Goal: Information Seeking & Learning: Learn about a topic

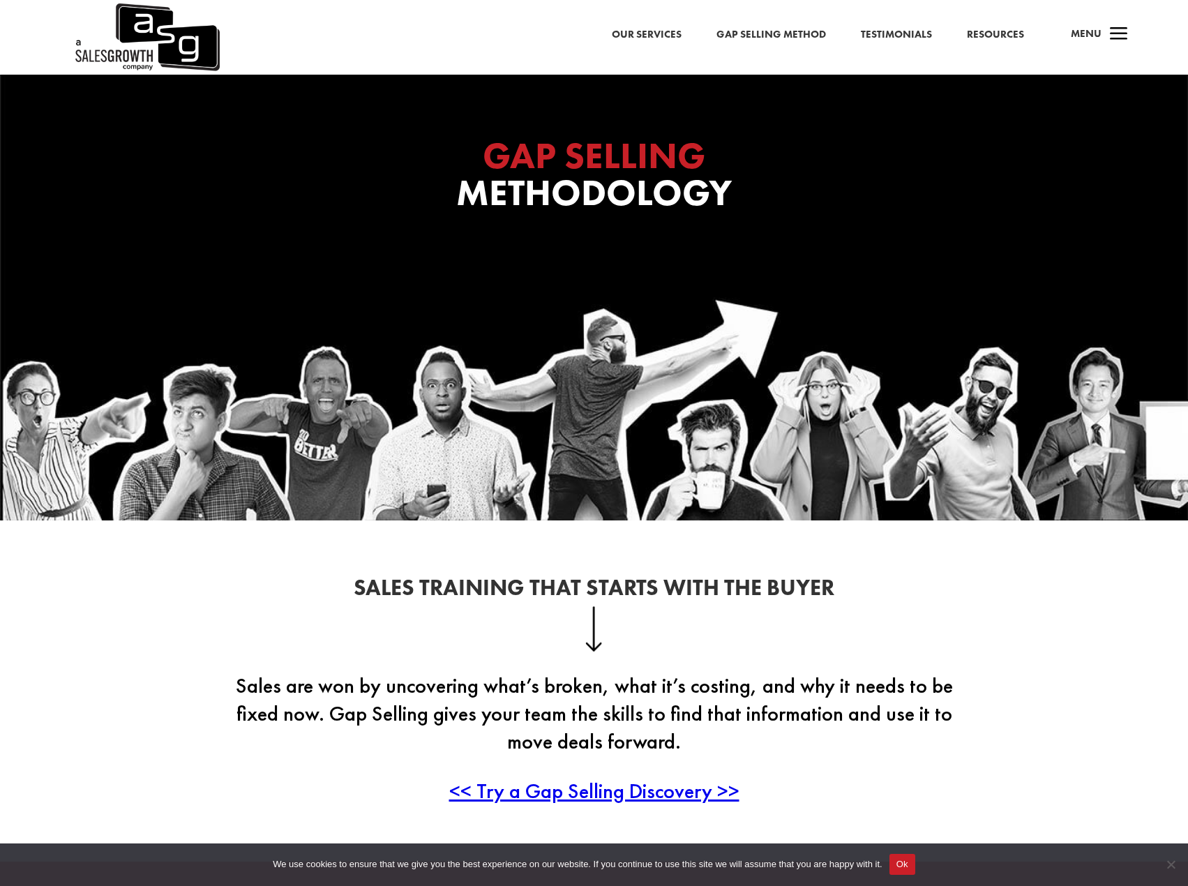
click at [665, 30] on link "Our Services" at bounding box center [647, 35] width 70 height 18
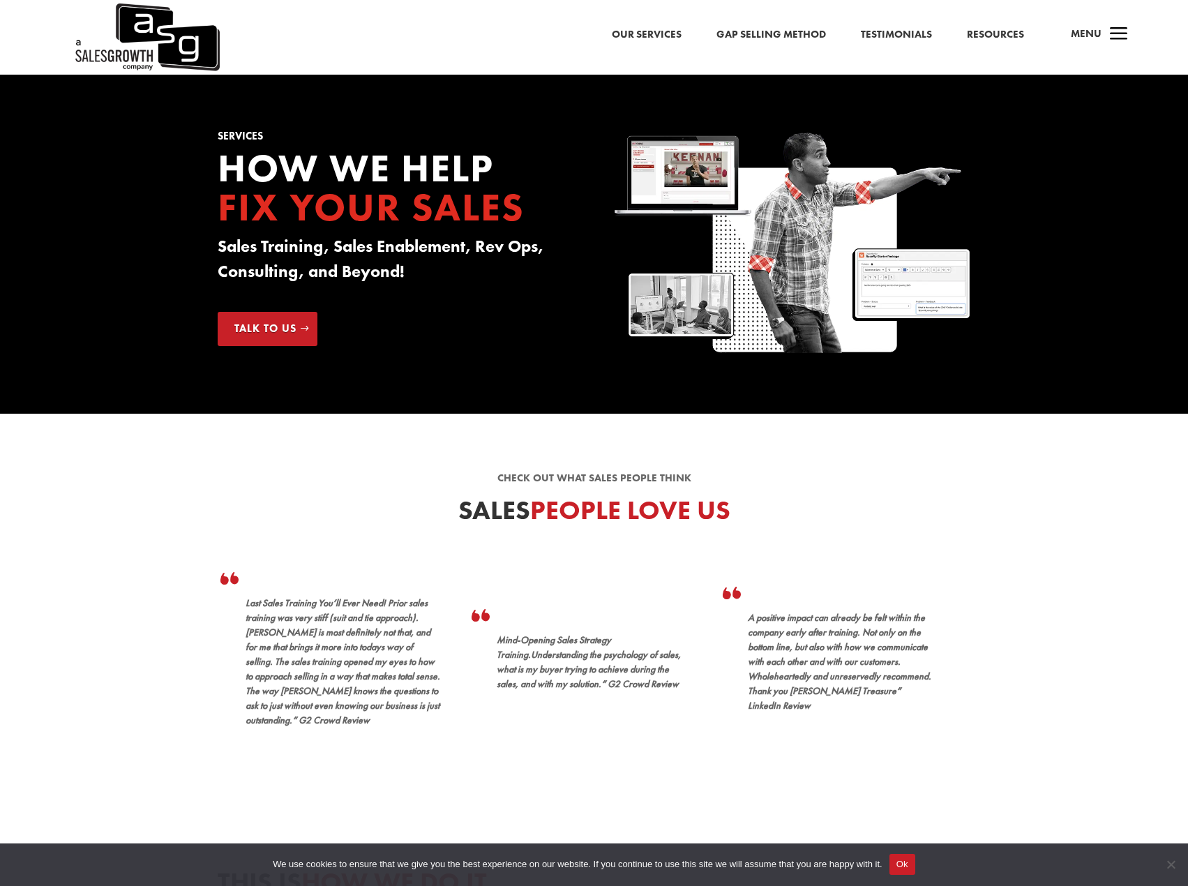
click at [767, 31] on link "Gap Selling Method" at bounding box center [772, 35] width 110 height 18
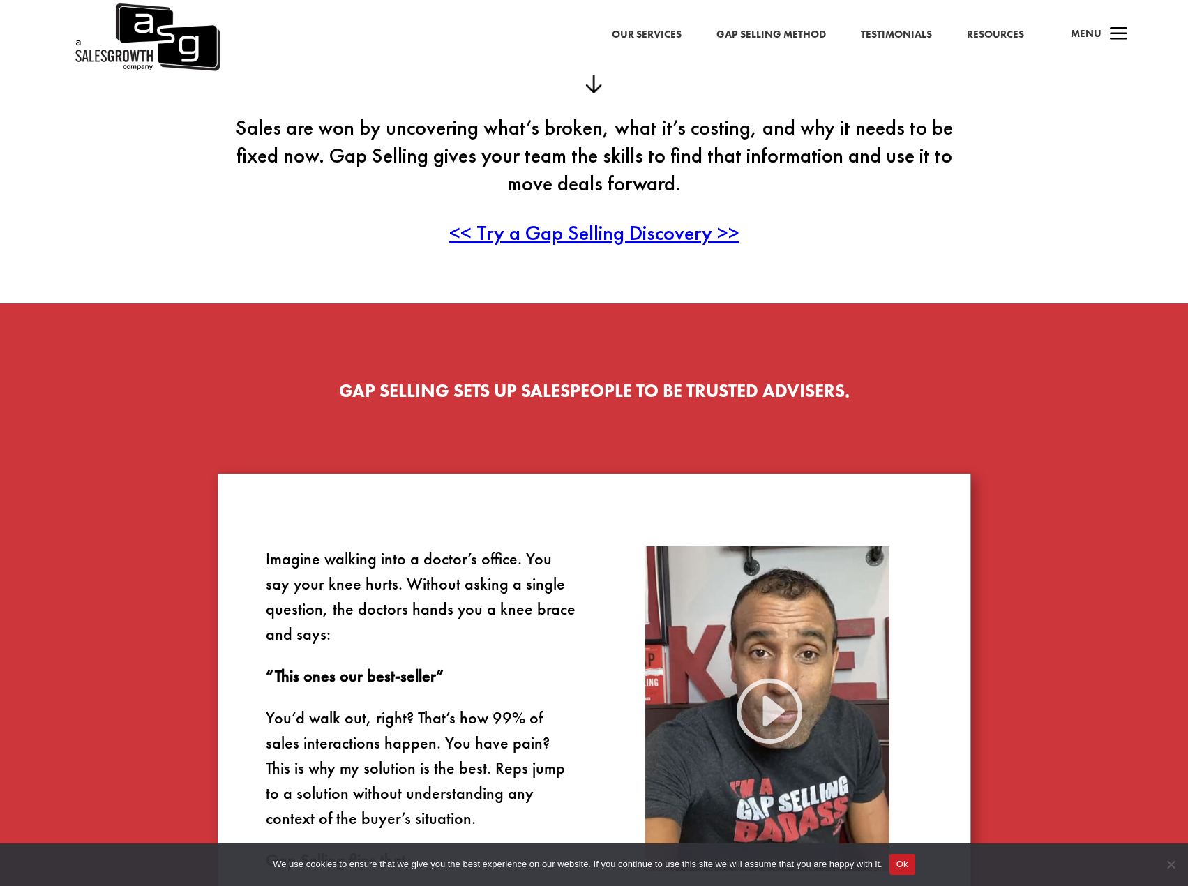
scroll to position [372, 0]
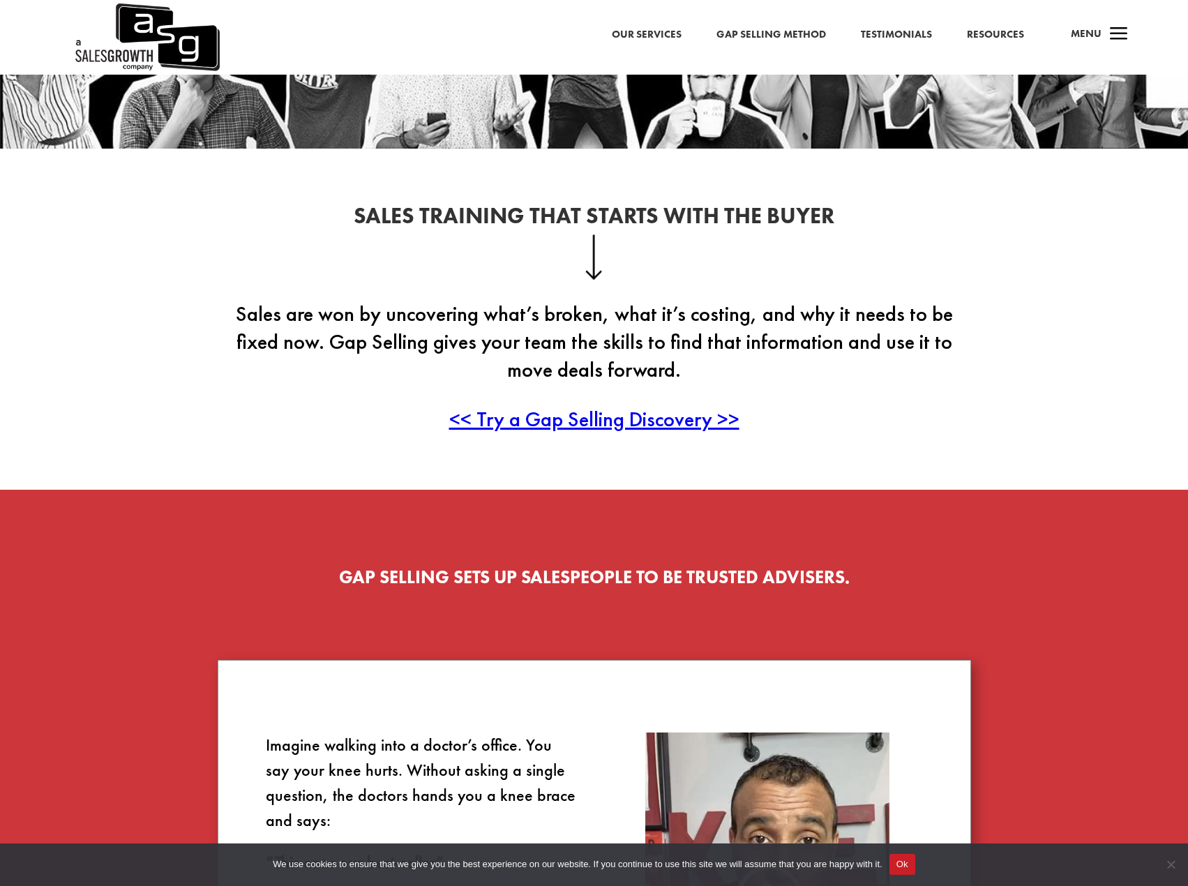
click at [580, 423] on span "<< Try a Gap Selling Discovery >>" at bounding box center [594, 418] width 290 height 27
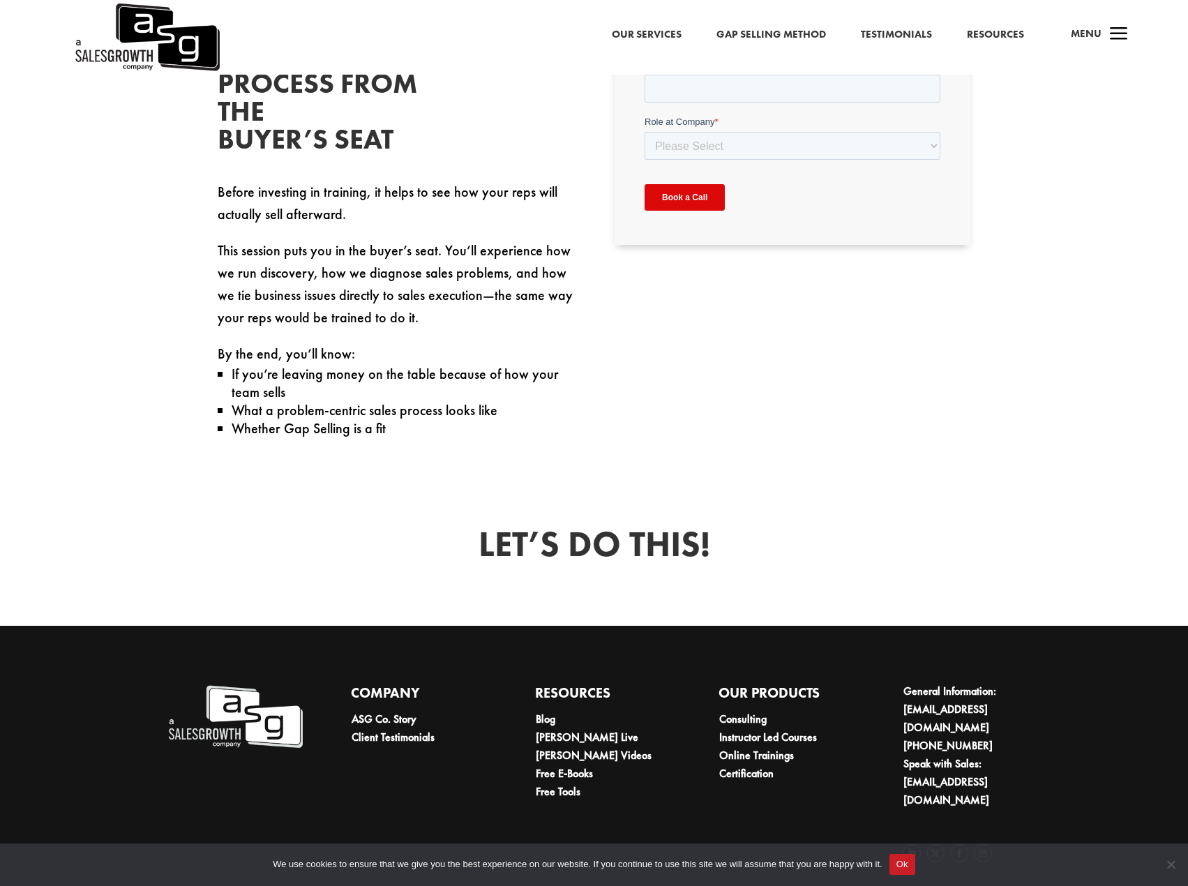
scroll to position [579, 0]
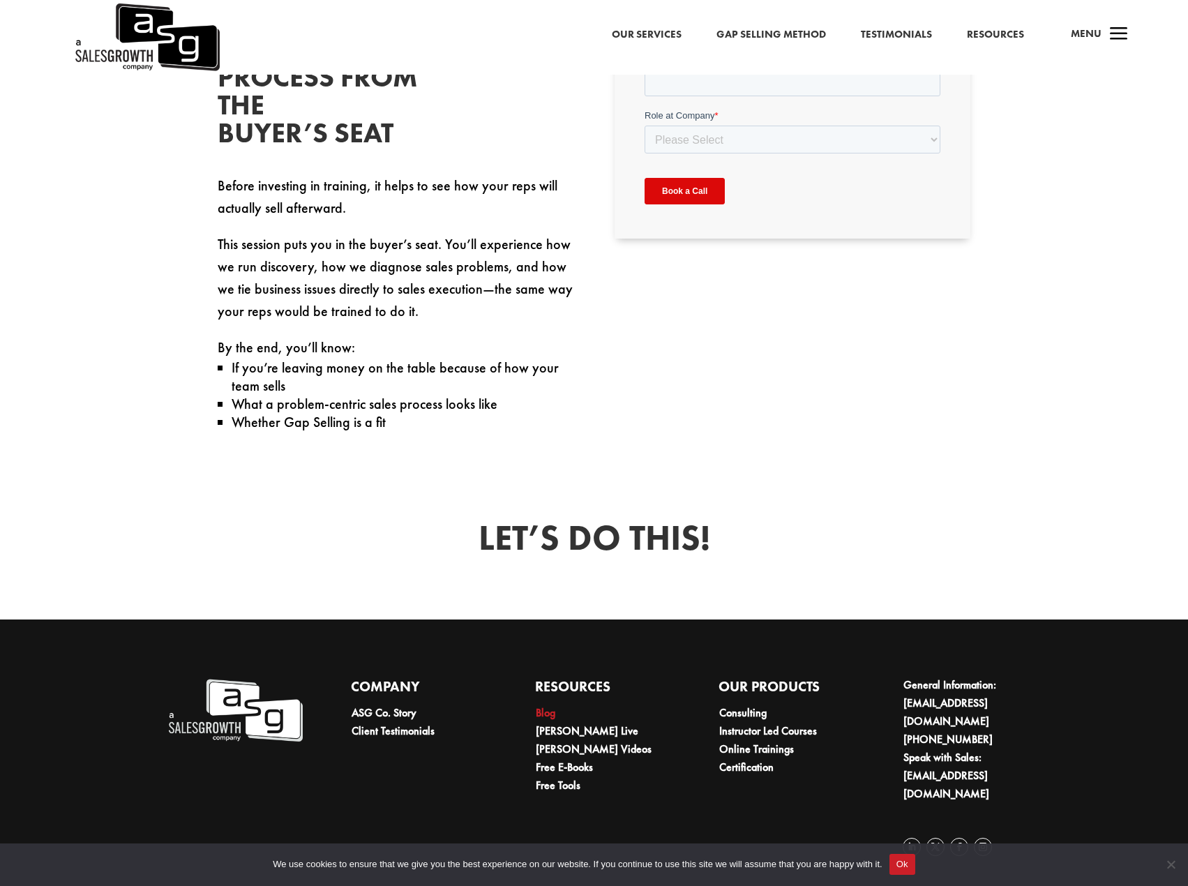
click at [542, 711] on link "Blog" at bounding box center [546, 713] width 20 height 15
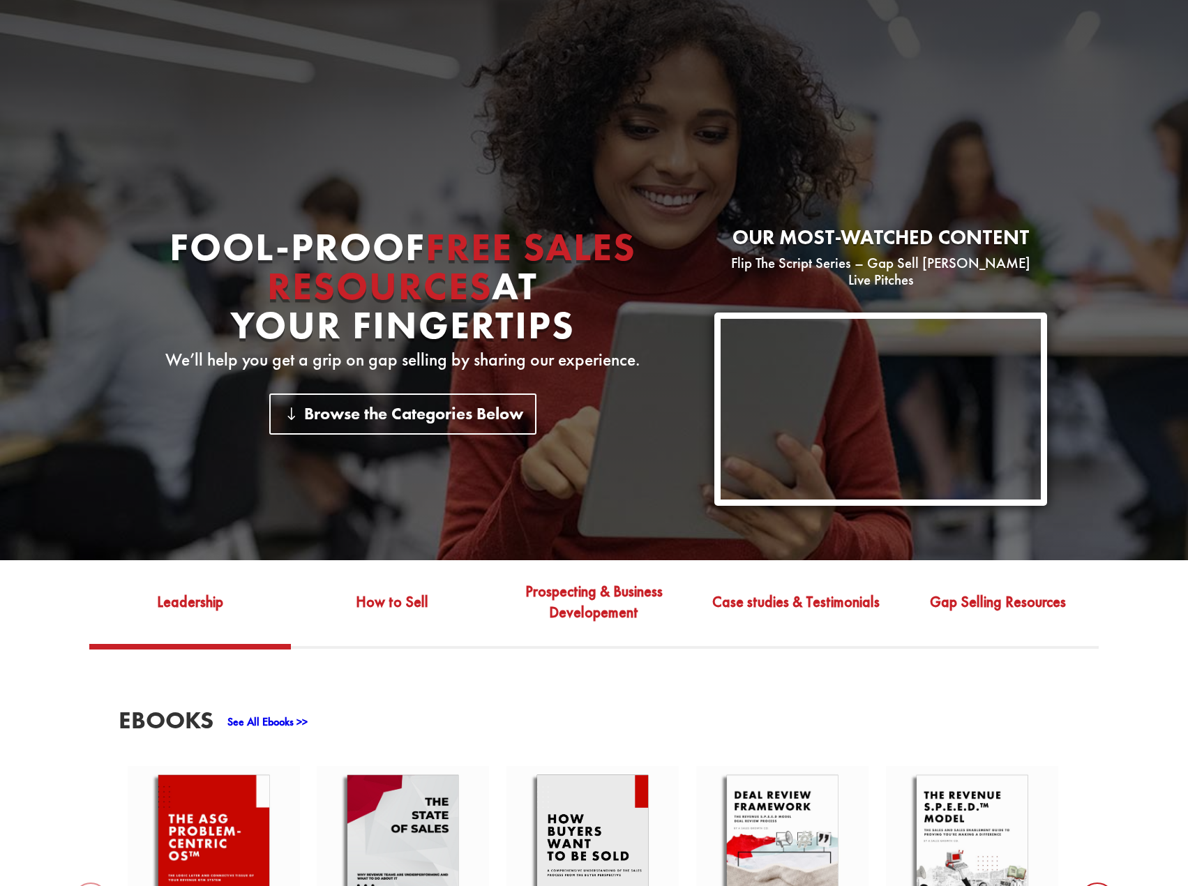
scroll to position [372, 0]
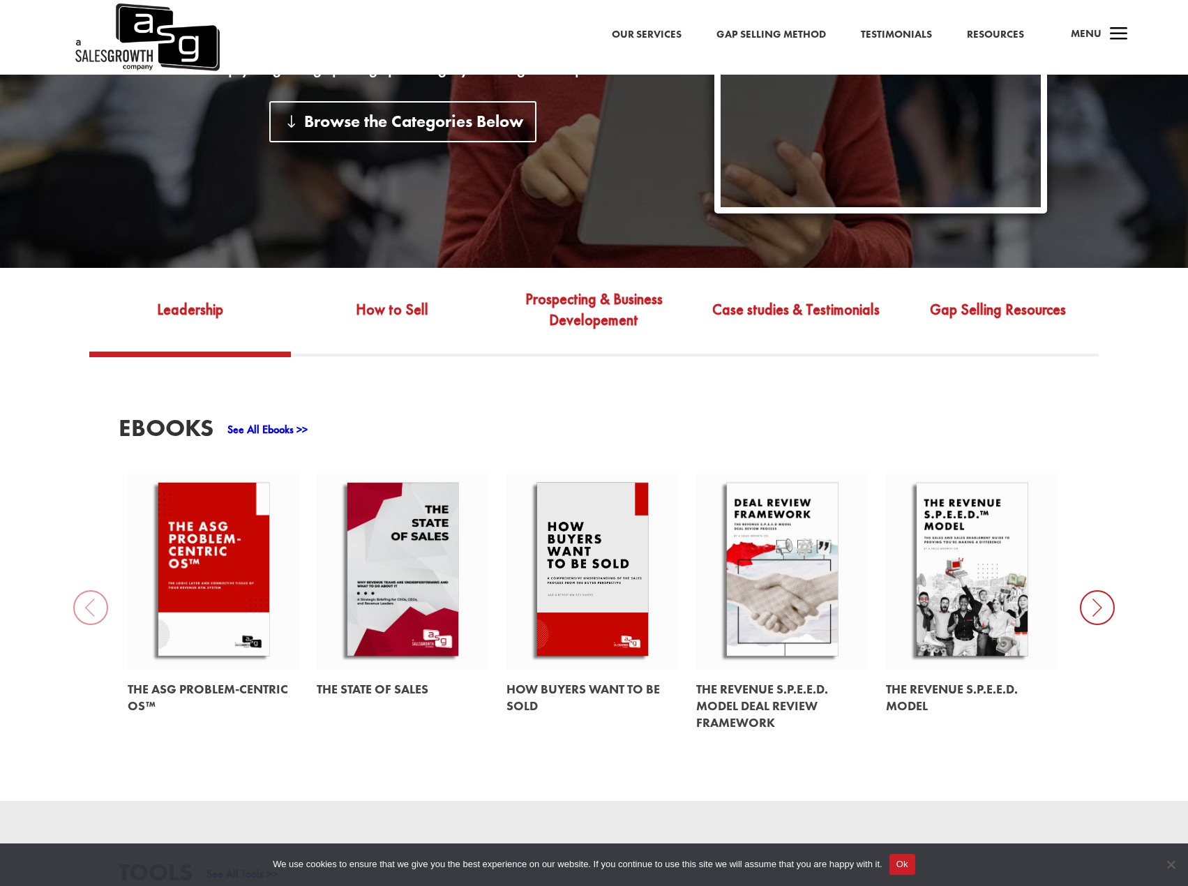
click at [223, 677] on link at bounding box center [214, 697] width 172 height 55
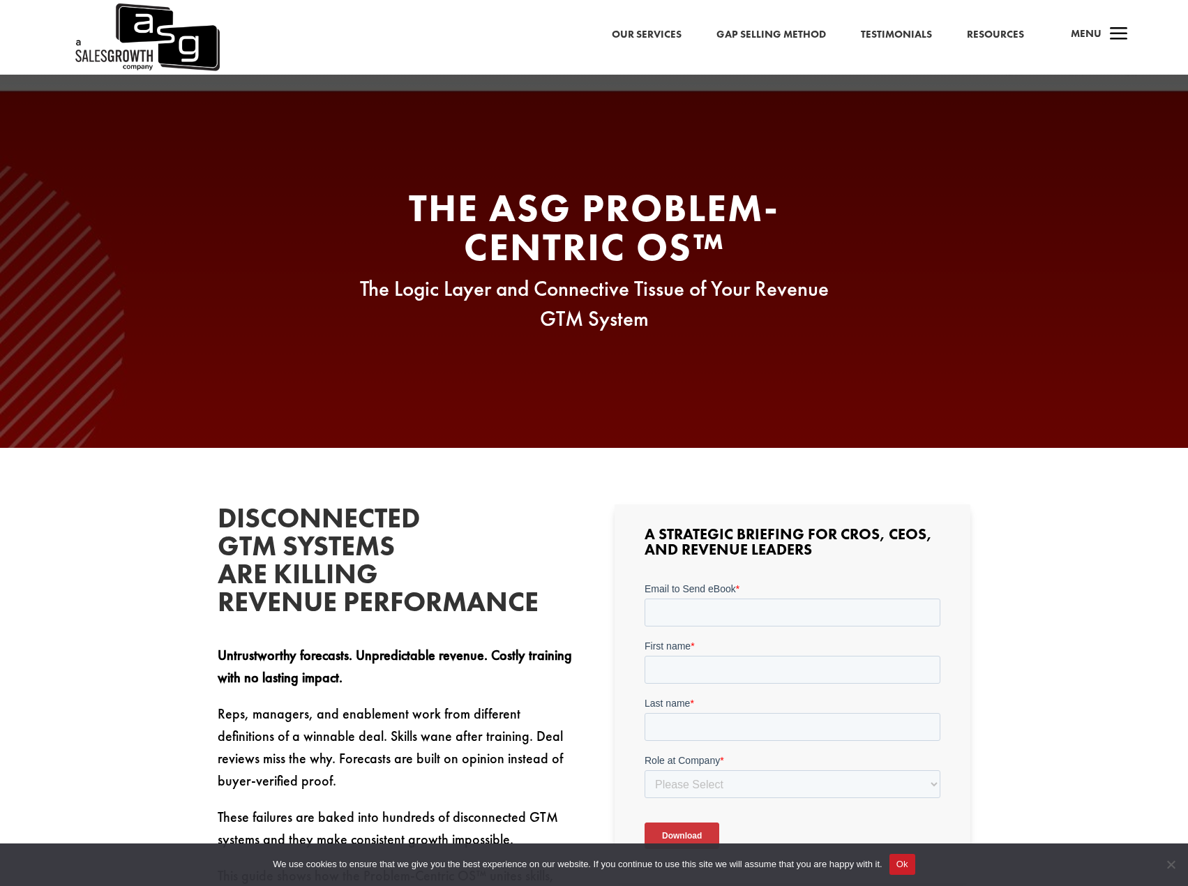
click at [995, 36] on link "Resources" at bounding box center [995, 35] width 57 height 18
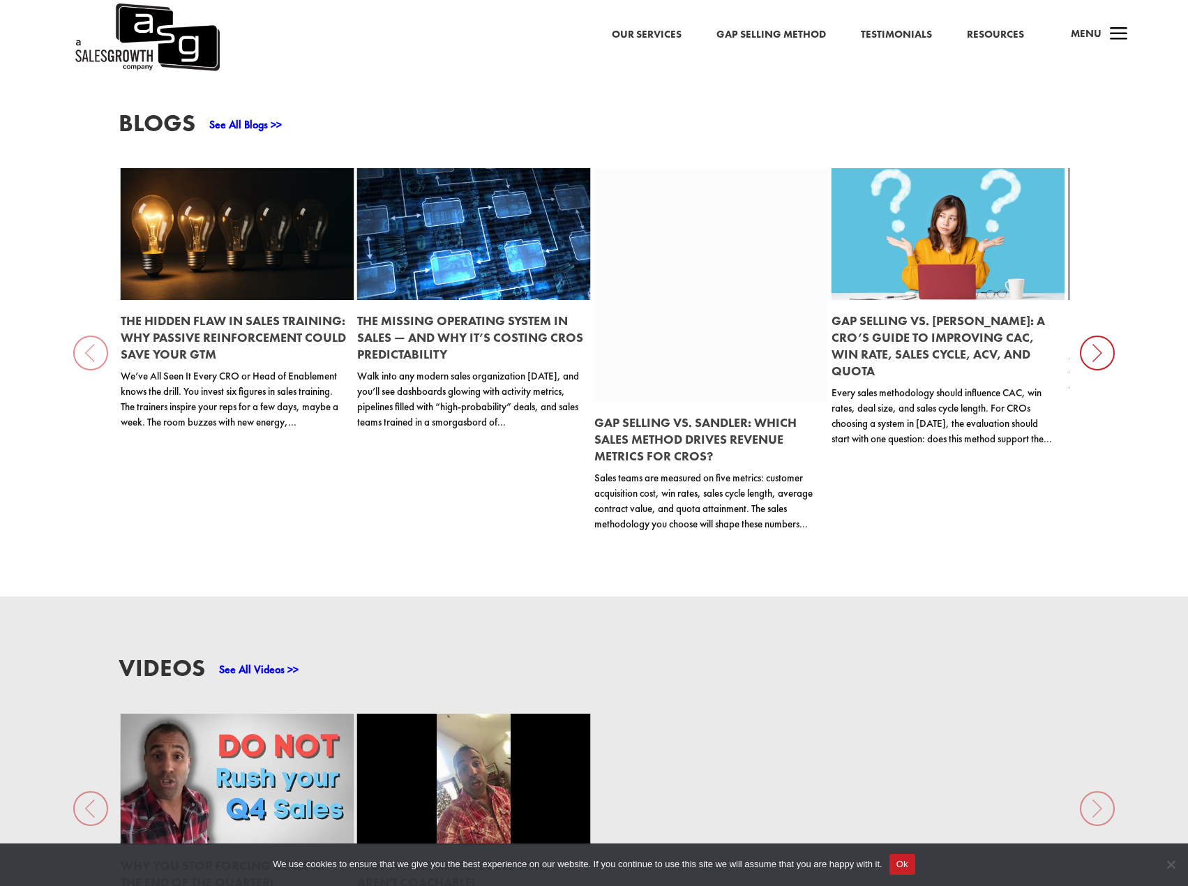
scroll to position [1895, 0]
